Goal: Transaction & Acquisition: Book appointment/travel/reservation

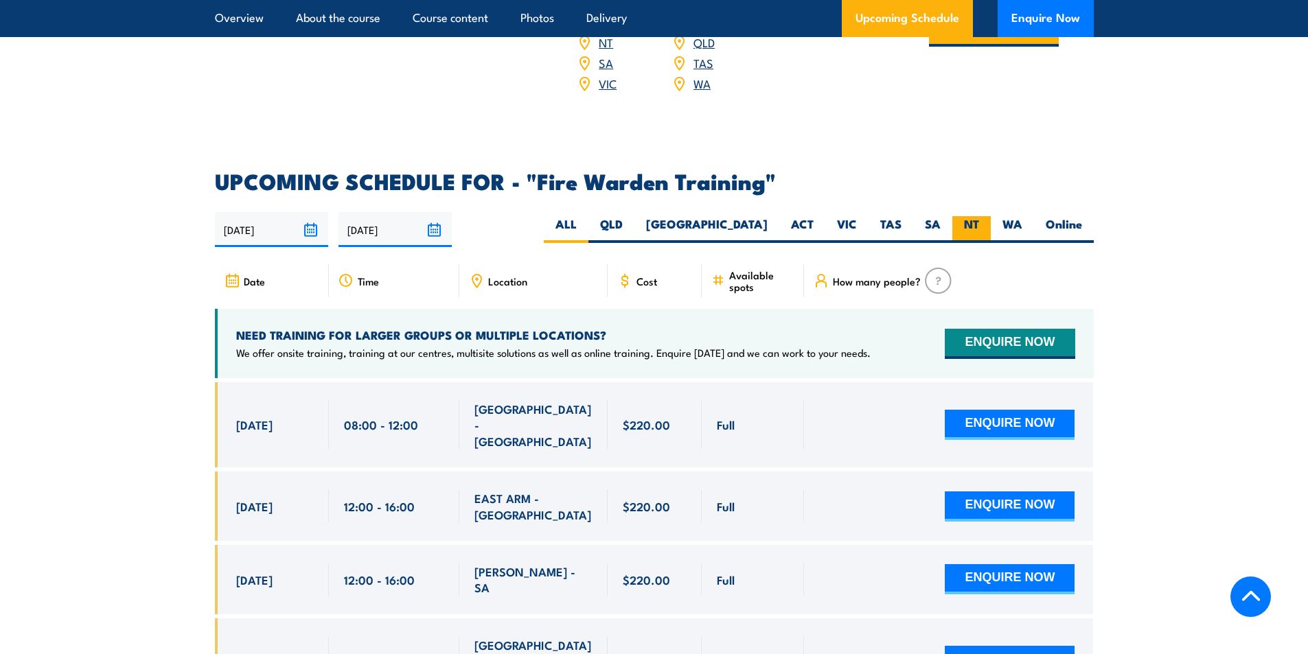
click at [980, 216] on label "NT" at bounding box center [971, 229] width 38 height 27
click at [980, 216] on input "NT" at bounding box center [983, 220] width 9 height 9
radio input "true"
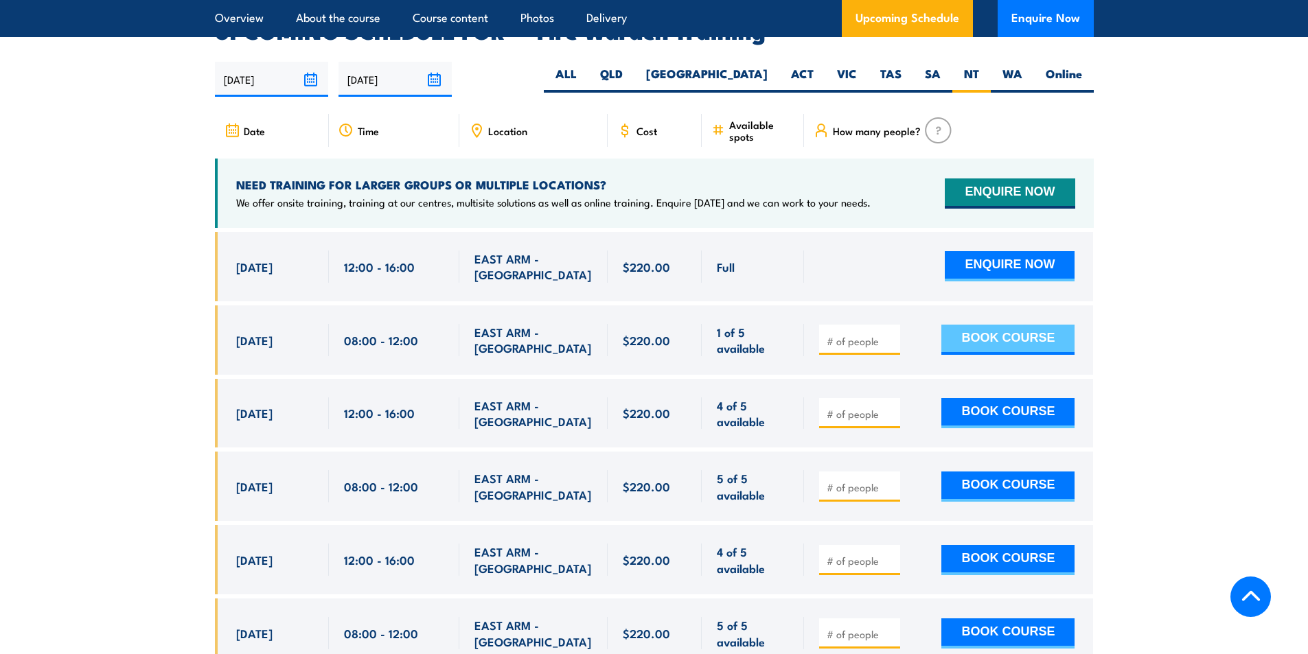
click at [1055, 325] on button "BOOK COURSE" at bounding box center [1007, 340] width 133 height 30
click at [884, 334] on input "number" at bounding box center [861, 341] width 69 height 14
click at [889, 334] on input "1" at bounding box center [861, 341] width 69 height 14
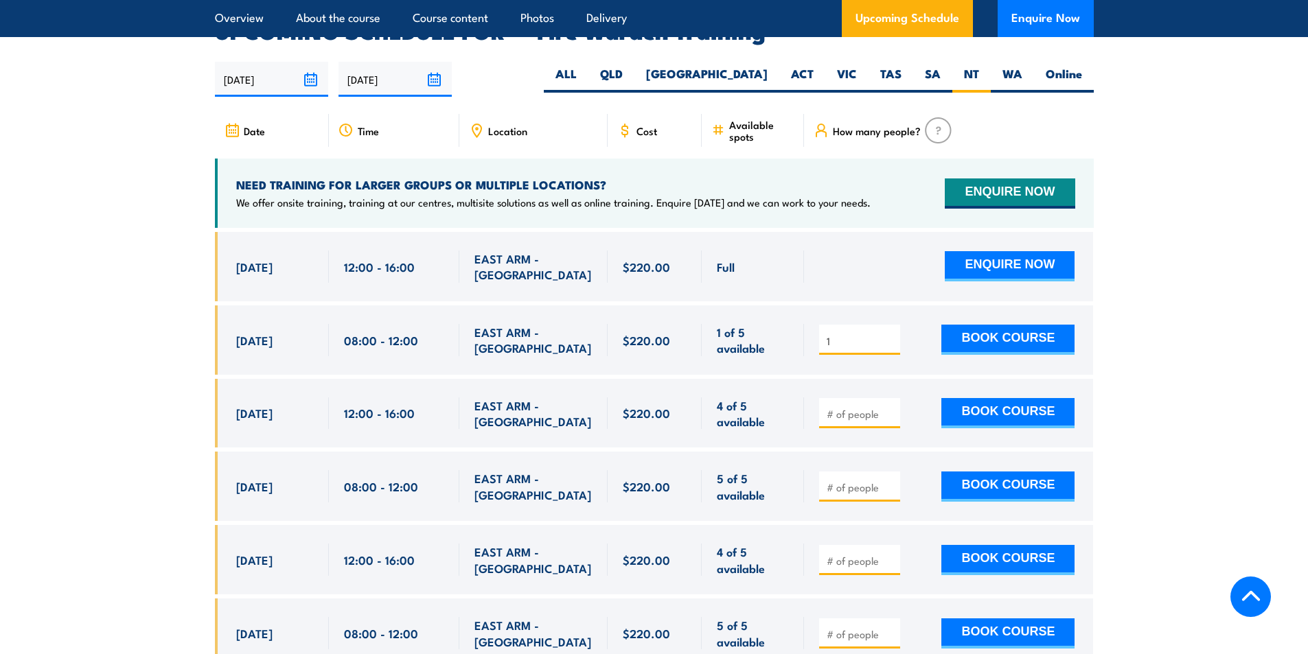
click at [889, 334] on input "1" at bounding box center [861, 341] width 69 height 14
click at [855, 334] on input "1" at bounding box center [861, 341] width 69 height 14
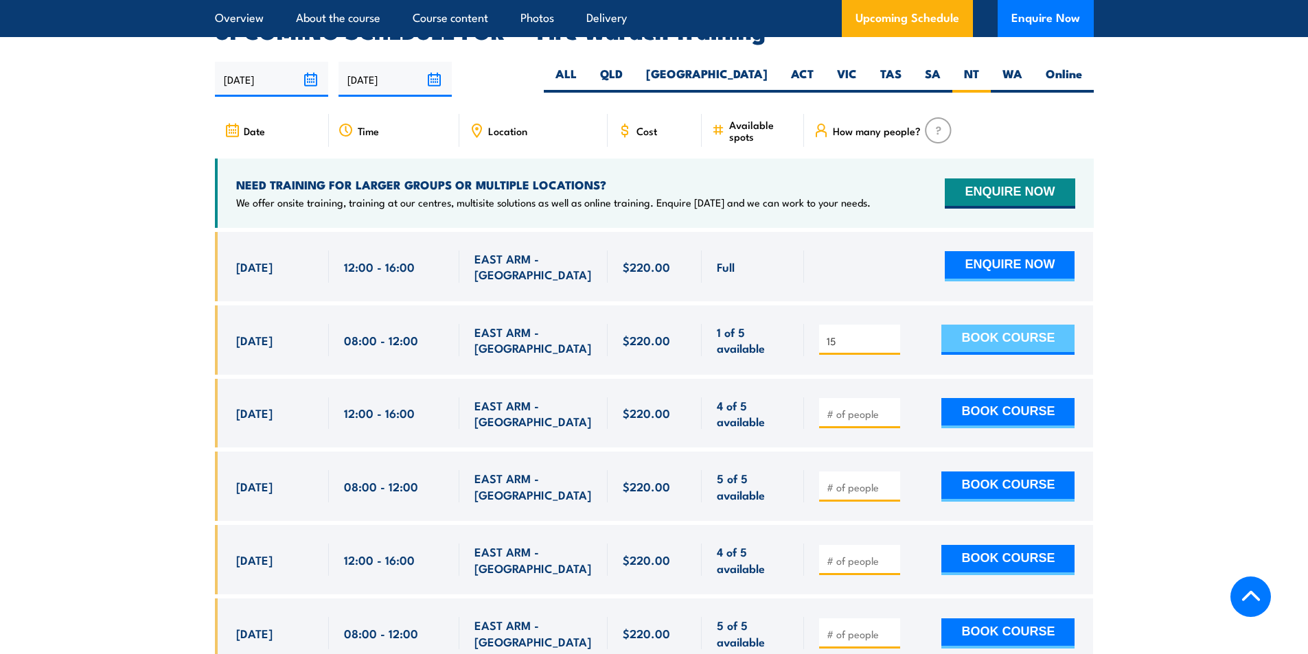
click at [980, 325] on button "BOOK COURSE" at bounding box center [1007, 340] width 133 height 30
drag, startPoint x: 861, startPoint y: 321, endPoint x: 794, endPoint y: 327, distance: 67.6
click at [794, 327] on div "[DATE] 08:00 - 08:00" at bounding box center [654, 340] width 879 height 69
click at [1160, 336] on section "UPCOMING SCHEDULE FOR - "Fire Warden Training" 20/08/2025 16/02/2026 5" at bounding box center [654, 612] width 1308 height 1182
click at [1037, 325] on button "BOOK COURSE" at bounding box center [1007, 340] width 133 height 30
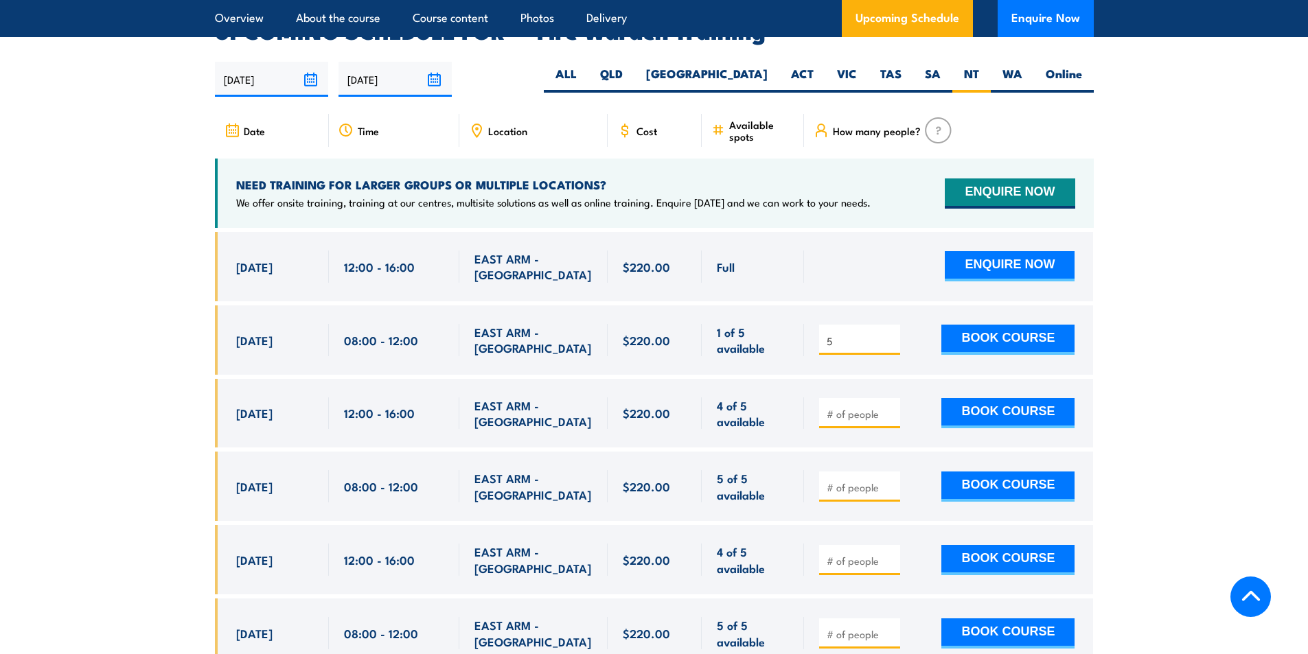
drag, startPoint x: 844, startPoint y: 314, endPoint x: 799, endPoint y: 318, distance: 45.4
click at [800, 318] on div "[DATE] 08:00 - 08:00" at bounding box center [654, 340] width 879 height 69
type input "1"
click at [1016, 325] on button "BOOK COURSE" at bounding box center [1007, 340] width 133 height 30
